Goal: Transaction & Acquisition: Purchase product/service

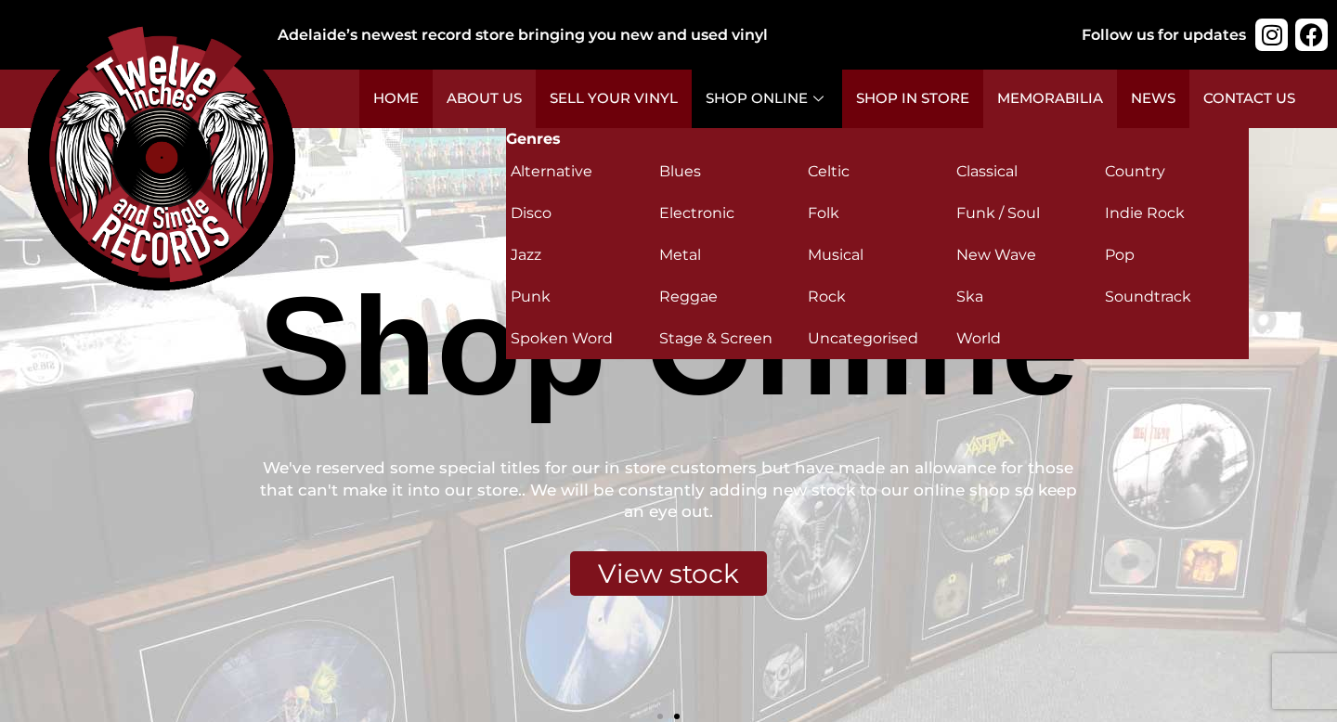
click at [775, 117] on link "Shop Online" at bounding box center [767, 99] width 150 height 58
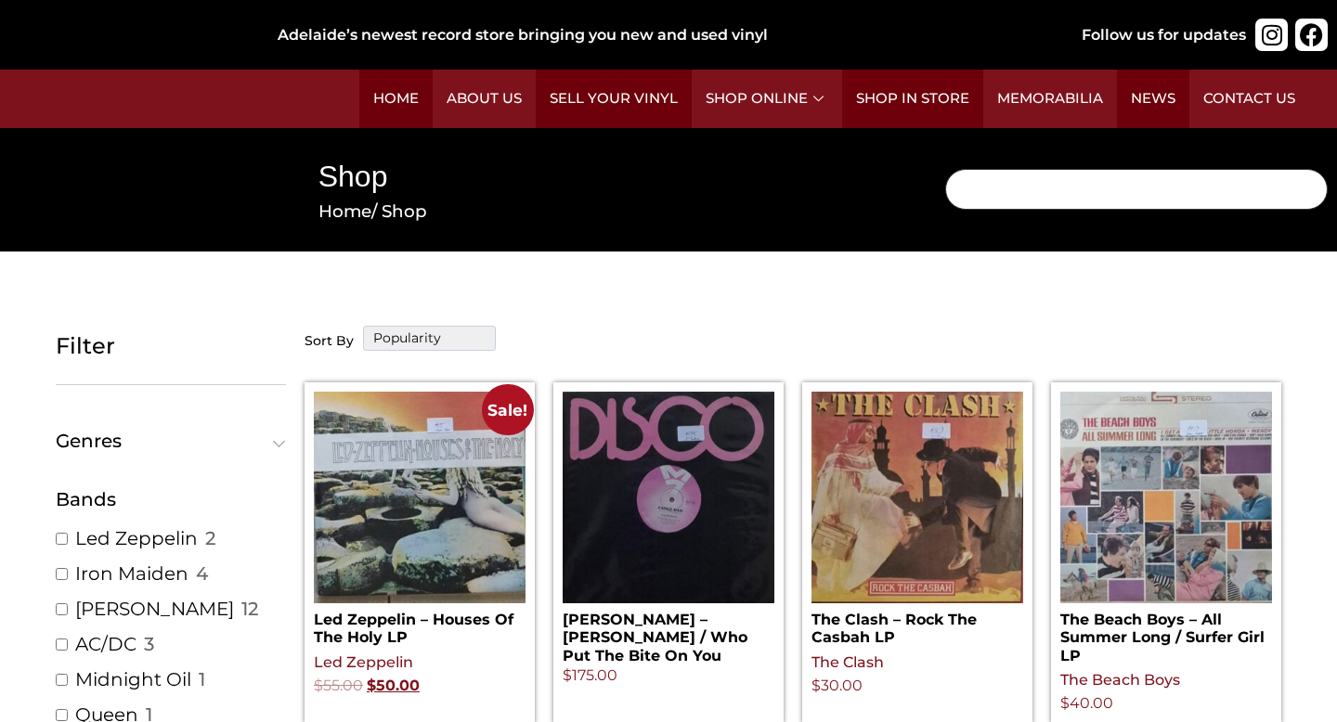
click at [1005, 191] on input "Search" at bounding box center [1136, 189] width 383 height 41
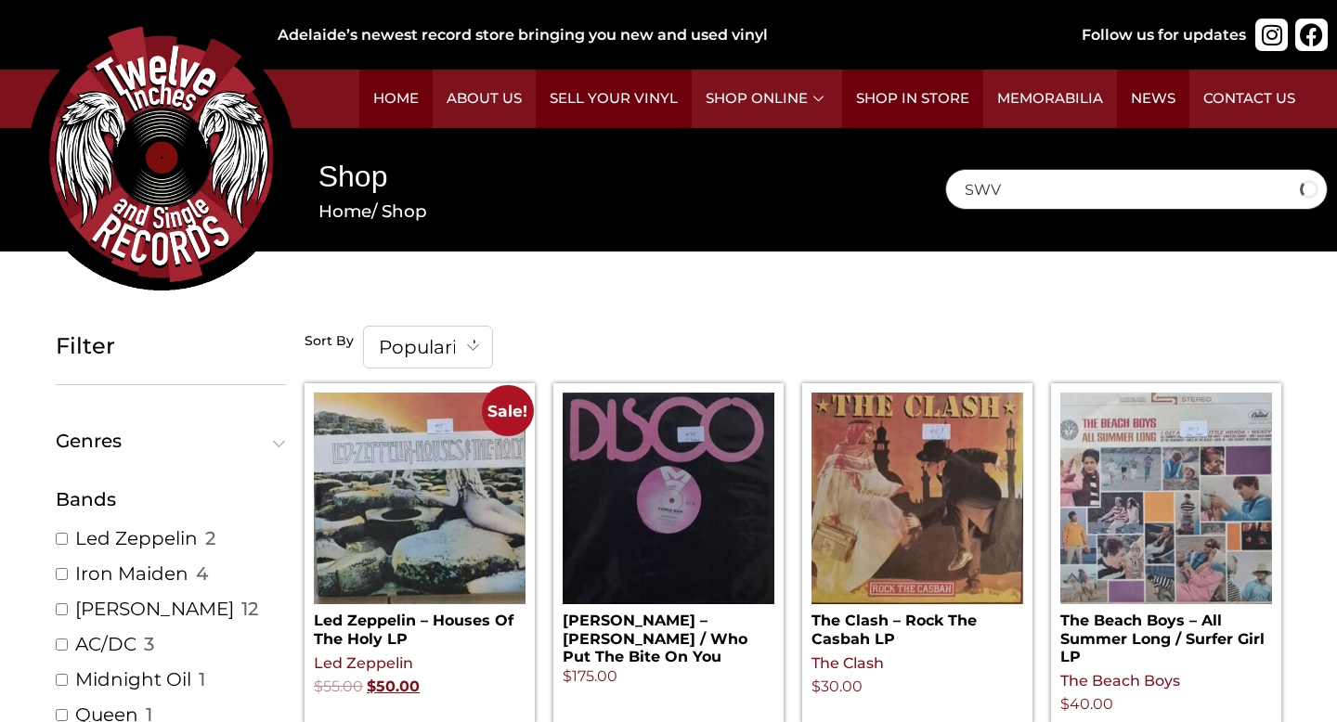
type input "SWV"
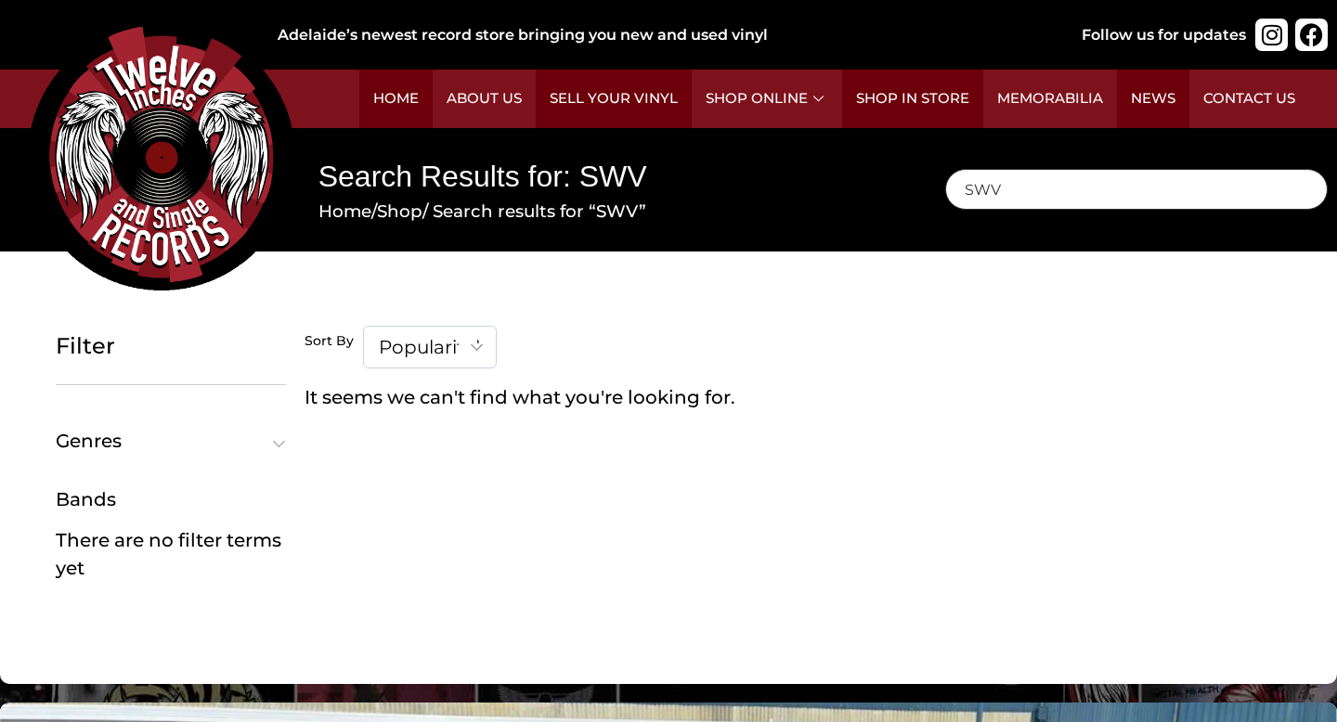
click at [1024, 195] on input "SWV" at bounding box center [1136, 189] width 383 height 41
type input "S"
type input "Its about Time"
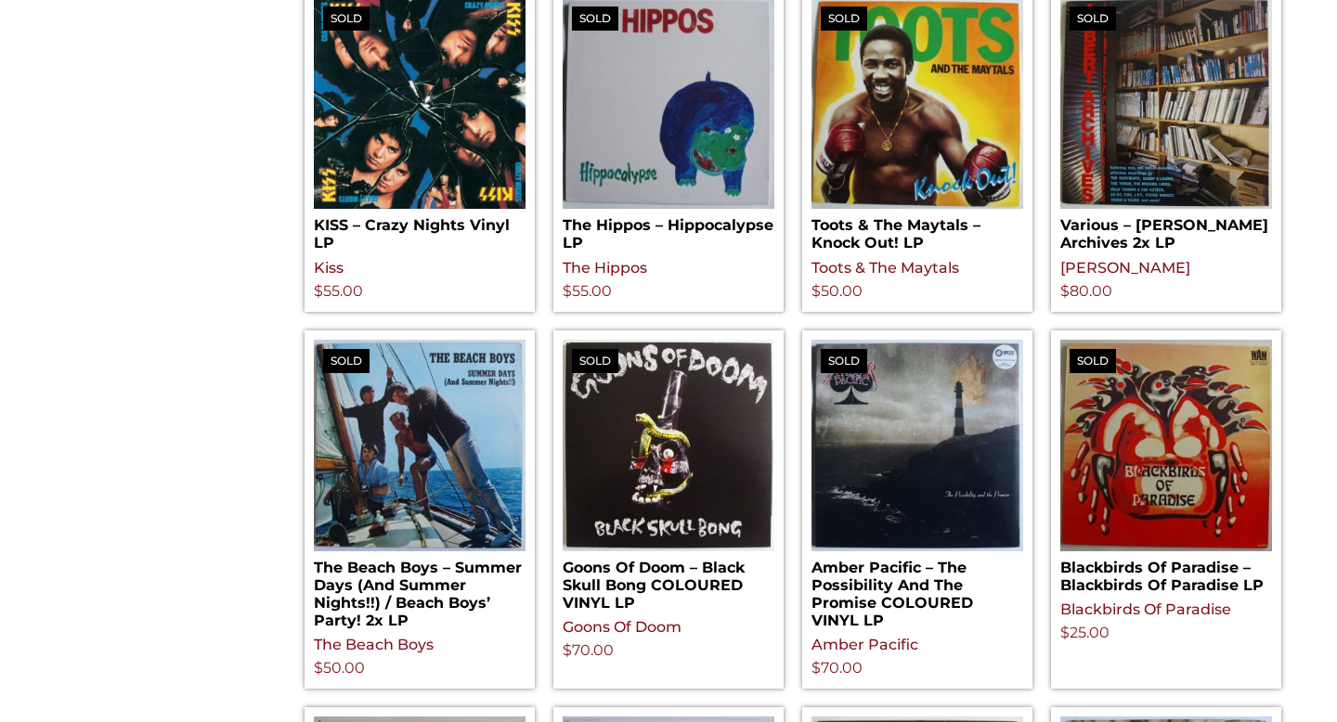
scroll to position [1496, 0]
